Goal: Task Accomplishment & Management: Use online tool/utility

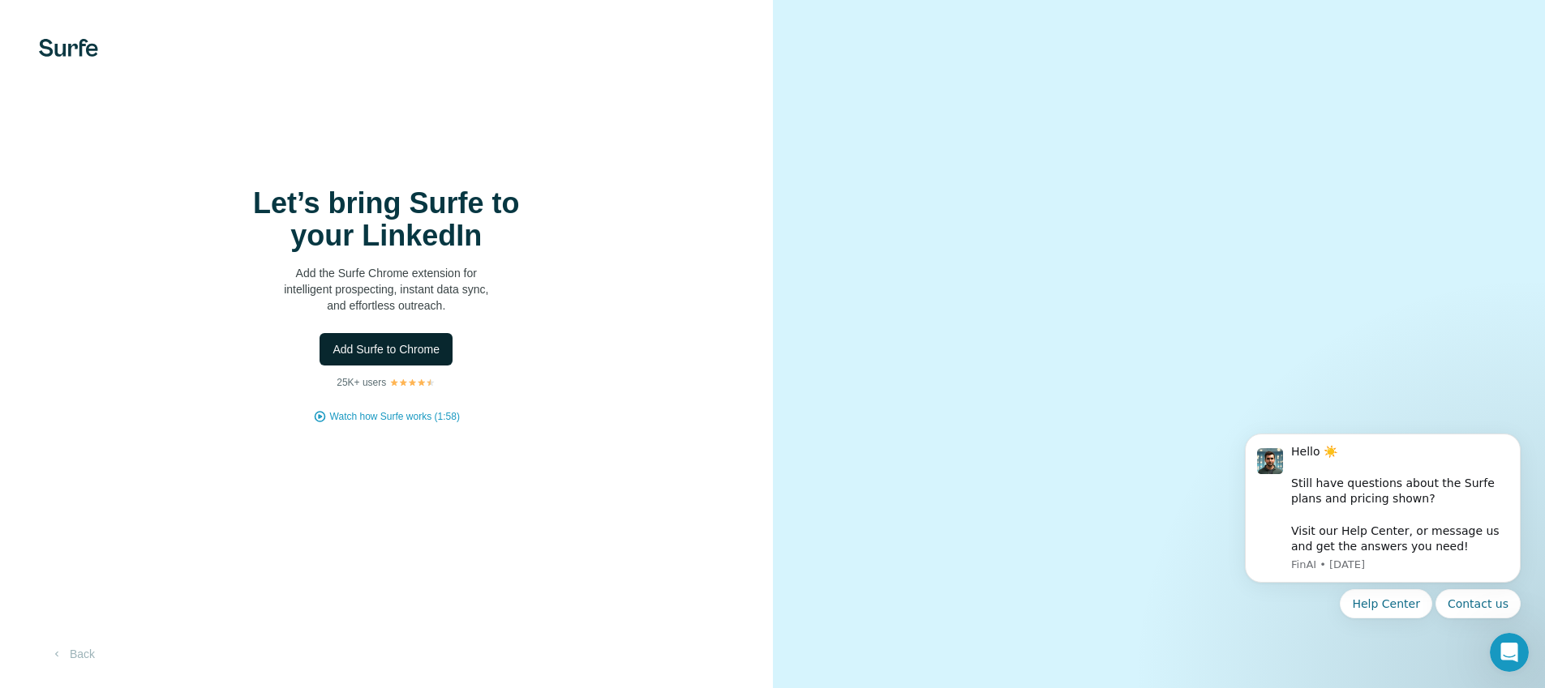
click at [366, 358] on span "Add Surfe to Chrome" at bounding box center [385, 349] width 107 height 16
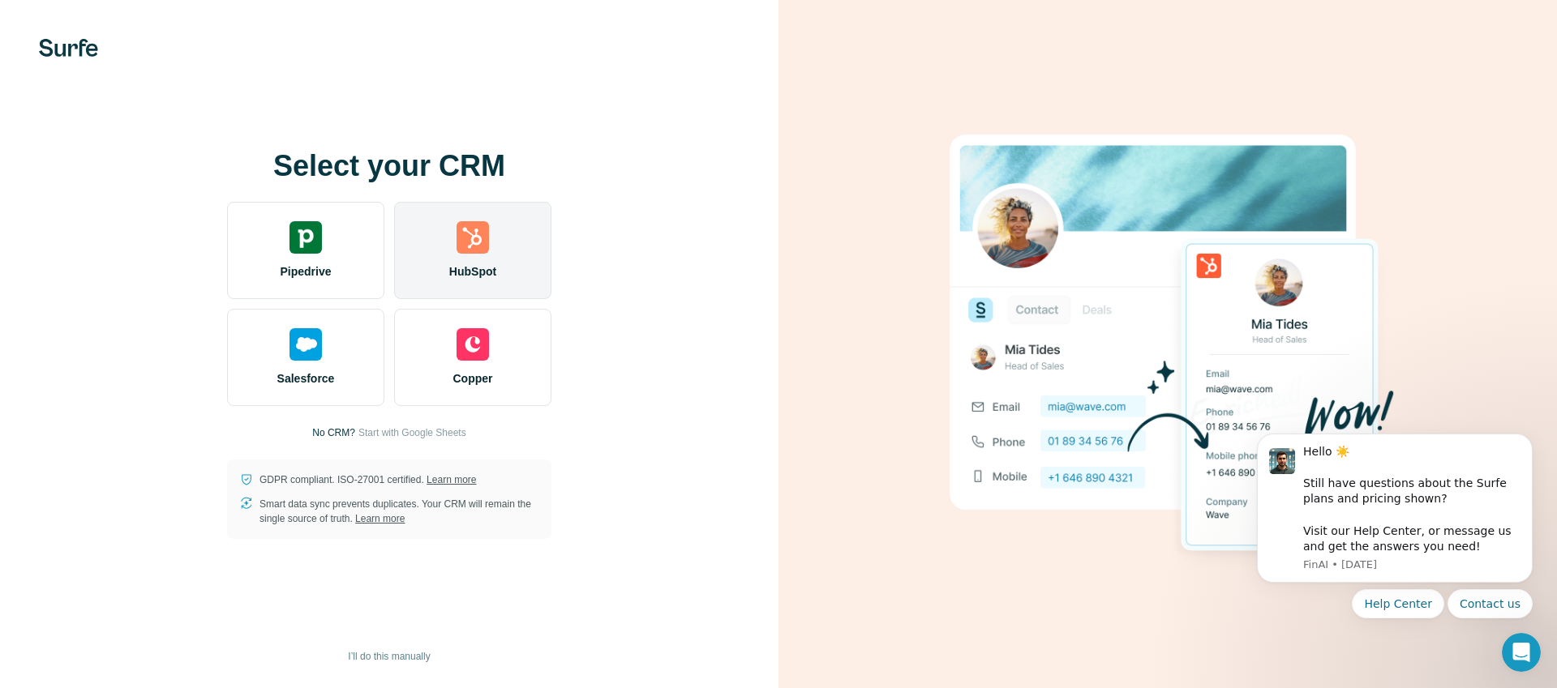
click at [428, 281] on div "HubSpot" at bounding box center [472, 250] width 157 height 97
click at [485, 264] on span "HubSpot" at bounding box center [472, 272] width 47 height 16
click at [489, 251] on div "HubSpot" at bounding box center [472, 250] width 157 height 97
click at [476, 231] on img at bounding box center [472, 237] width 32 height 32
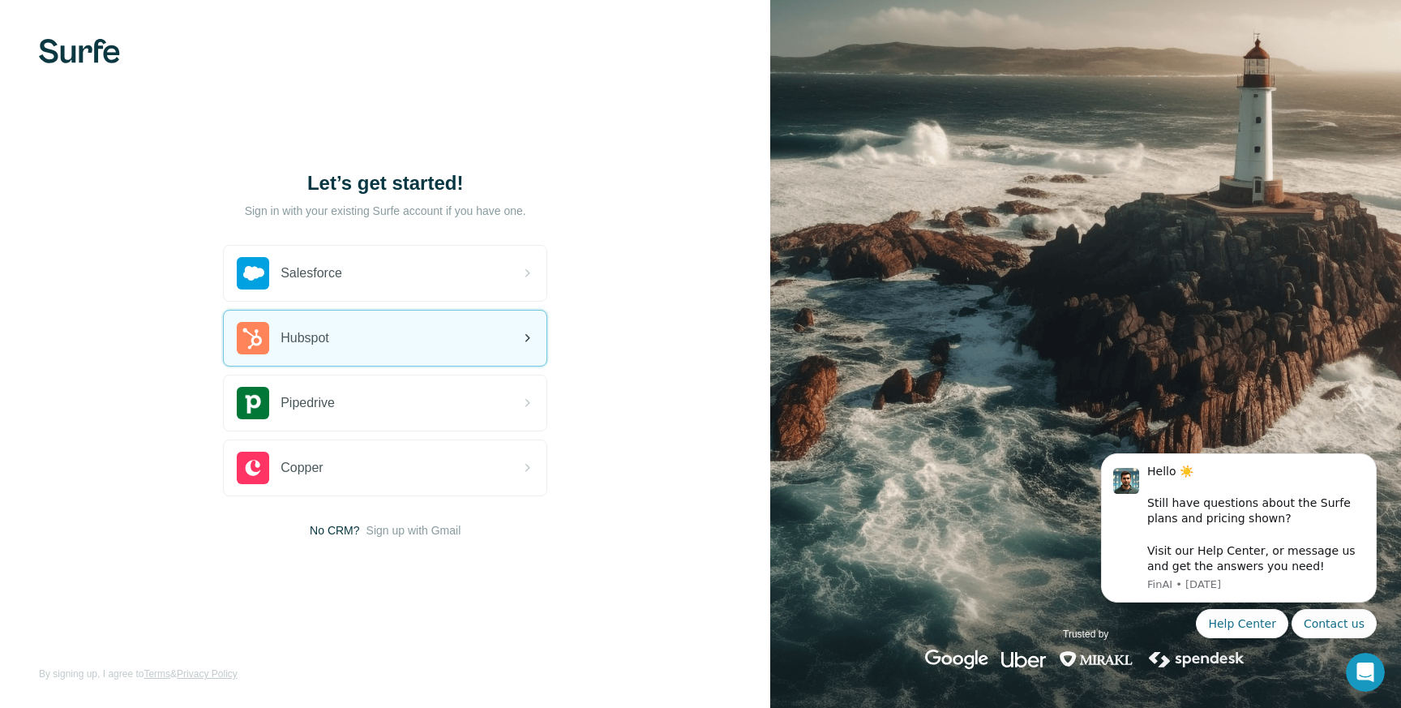
click at [483, 357] on div "Hubspot" at bounding box center [385, 338] width 323 height 55
